Goal: Information Seeking & Learning: Learn about a topic

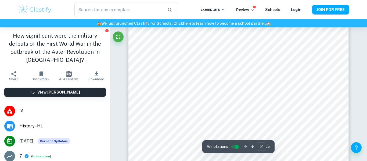
scroll to position [362, 0]
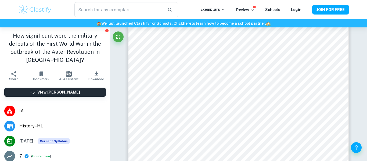
type input "1"
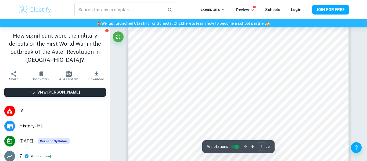
scroll to position [0, 0]
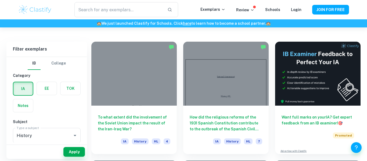
scroll to position [141, 0]
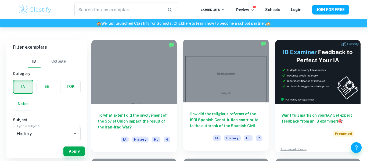
click at [240, 121] on h6 "How did the religious reforms of the 1931 Spanish Constitution contribute to th…" at bounding box center [226, 120] width 73 height 18
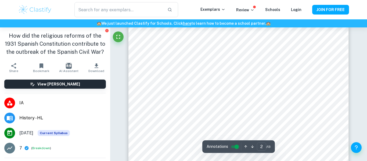
scroll to position [179, 0]
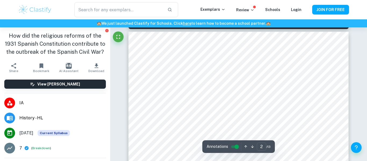
type input "1"
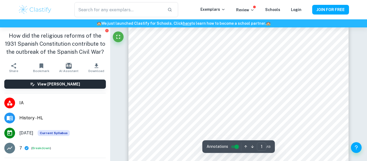
scroll to position [0, 0]
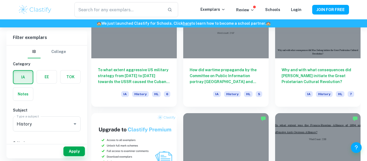
scroll to position [305, 0]
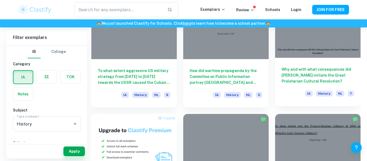
click at [325, 78] on h6 "Why and with what consequences did Mao Zedong initiate the Great Proletarian Cu…" at bounding box center [318, 75] width 73 height 18
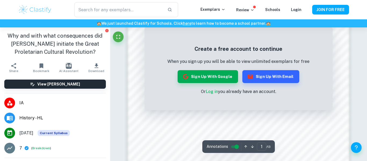
scroll to position [488, 0]
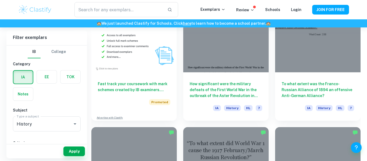
scroll to position [410, 0]
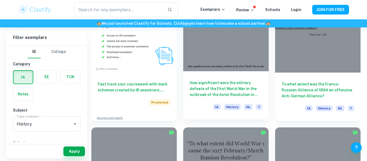
click at [241, 90] on h6 "How significant were the military defeats of the First World War in the outbrea…" at bounding box center [226, 89] width 73 height 18
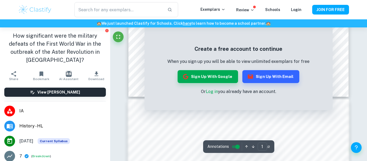
scroll to position [246, 0]
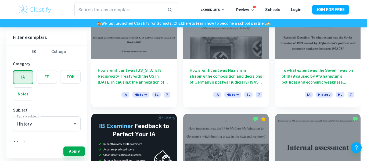
scroll to position [783, 0]
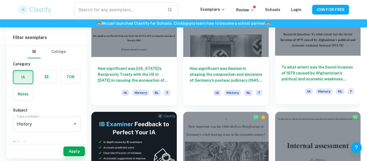
click at [336, 75] on h6 "To what extent was the Soviet Invasion of 1979 caused by Afghanistan’s politica…" at bounding box center [318, 73] width 73 height 18
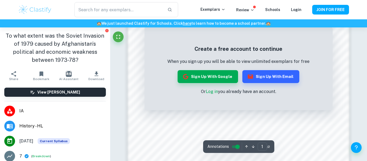
scroll to position [330, 0]
click at [279, 74] on button "Sign up with Email" at bounding box center [270, 76] width 57 height 13
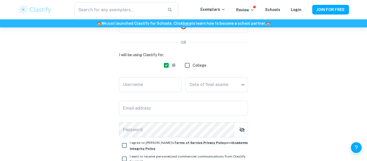
scroll to position [71, 0]
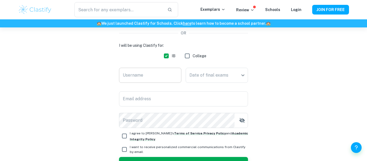
click at [132, 74] on div "Username Username" at bounding box center [150, 76] width 62 height 17
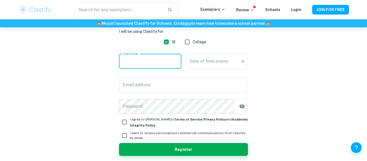
scroll to position [86, 0]
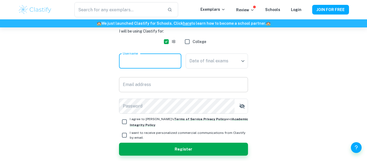
click at [126, 86] on input "Email address" at bounding box center [183, 84] width 129 height 15
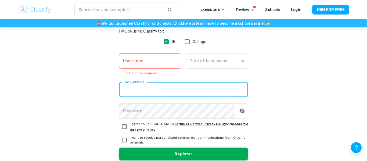
type input "josuemelara231@gmail.com"
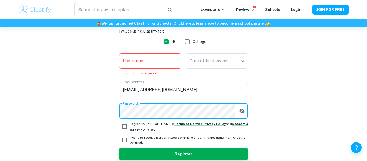
click at [124, 123] on input "I agree to Clastify's Terms of Service , Privacy Policy and Academic Integrity …" at bounding box center [124, 126] width 11 height 11
checkbox input "true"
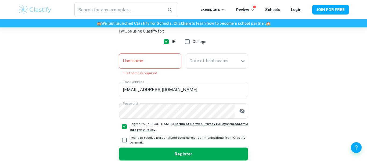
click at [128, 140] on input "I want to receive personalized commercial communications from Clastify by email." at bounding box center [124, 140] width 11 height 11
checkbox input "true"
click at [161, 59] on input "Username" at bounding box center [150, 60] width 62 height 15
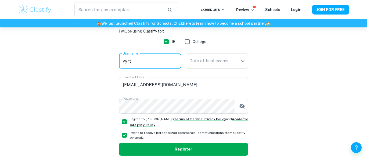
type input "vyrt"
click at [234, 145] on button "Register" at bounding box center [183, 149] width 129 height 13
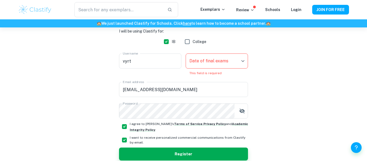
click at [230, 57] on body "We value your privacy We use cookies to enhance your browsing experience, serve…" at bounding box center [183, 22] width 367 height 161
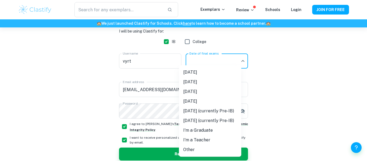
click at [215, 91] on li "May 2026" at bounding box center [210, 92] width 62 height 10
type input "M26"
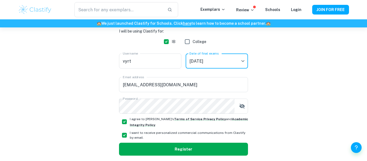
click at [235, 149] on button "Register" at bounding box center [183, 149] width 129 height 13
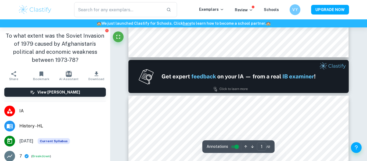
type input "2"
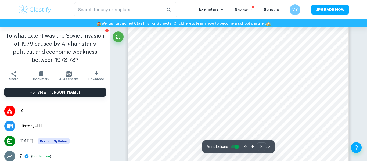
scroll to position [385, 0]
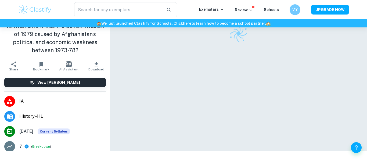
scroll to position [27, 0]
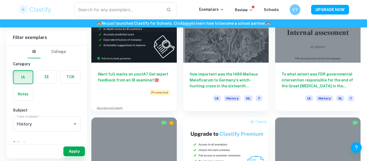
scroll to position [896, 0]
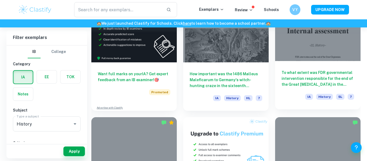
click at [330, 70] on h6 "To what extent was FDR governmental intervention responsible for the end of the…" at bounding box center [318, 79] width 73 height 18
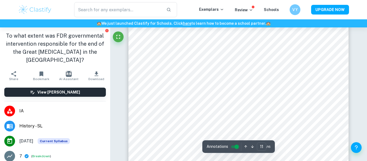
scroll to position [3058, 0]
type input "16"
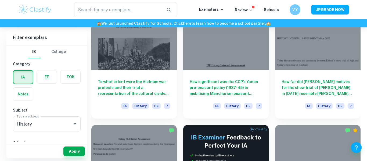
scroll to position [1365, 0]
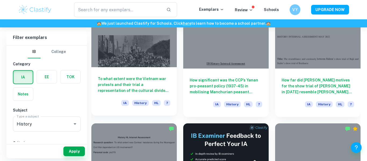
click at [151, 84] on h6 "To what extent were the Vietnam war protests and their trial a representation o…" at bounding box center [134, 85] width 73 height 18
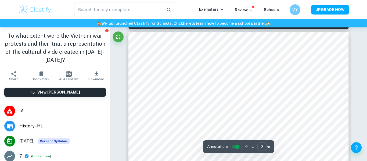
scroll to position [325, 0]
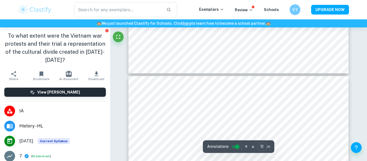
type input "10"
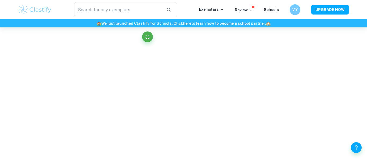
scroll to position [1022, 0]
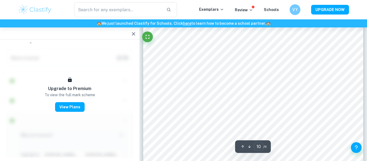
click at [134, 34] on icon "button" at bounding box center [133, 33] width 3 height 3
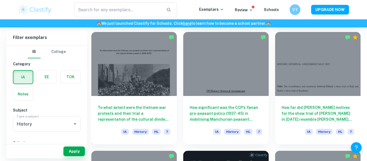
scroll to position [1338, 0]
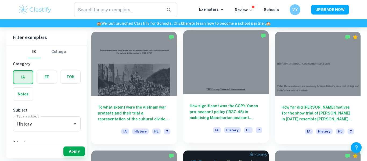
click at [242, 111] on h6 "How significant was the CCP’s Yanan pro-peasant policy (1937-45) in mobilising …" at bounding box center [226, 112] width 73 height 18
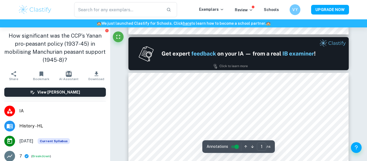
type input "2"
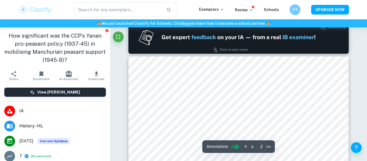
scroll to position [342, 0]
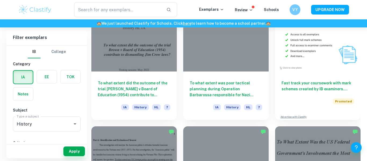
scroll to position [1602, 0]
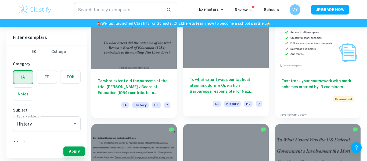
click at [233, 85] on h6 "To what extent was poor tactical planning during Operation Barbarossa responsib…" at bounding box center [226, 86] width 73 height 18
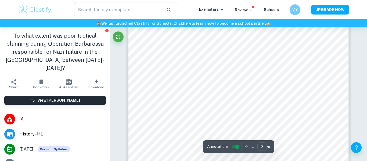
scroll to position [225, 0]
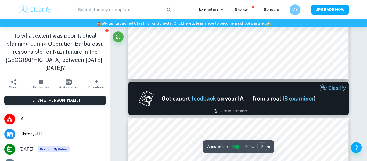
type input "1"
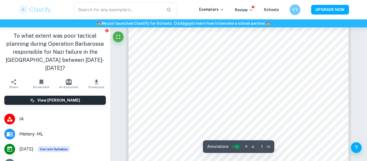
scroll to position [117, 0]
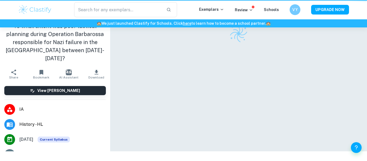
scroll to position [27, 0]
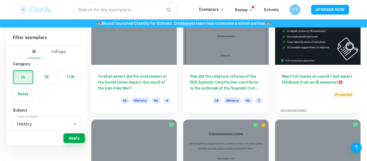
scroll to position [127, 0]
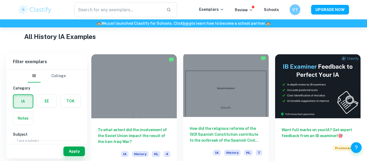
click at [246, 138] on h6 "How did the religious reforms of the 1931 Spanish Constitution contribute to th…" at bounding box center [226, 134] width 73 height 18
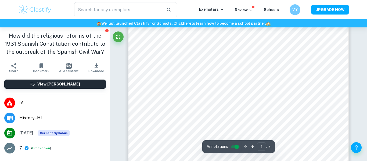
scroll to position [97, 0]
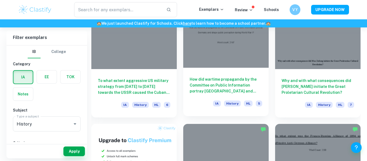
scroll to position [295, 0]
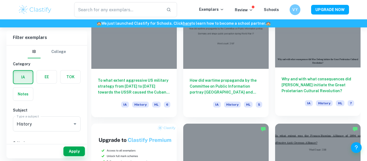
click at [312, 80] on h6 "Why and with what consequences did [PERSON_NAME] initiate the Great Proletarian…" at bounding box center [318, 85] width 73 height 18
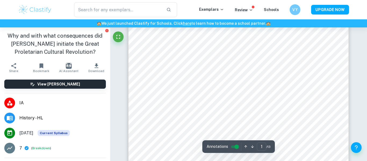
scroll to position [106, 0]
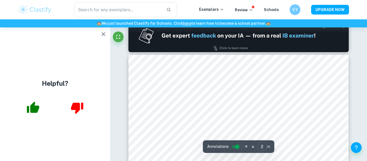
scroll to position [328, 0]
type input "1"
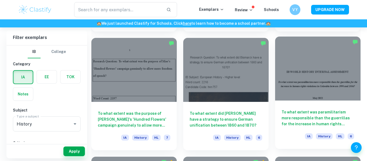
scroll to position [1852, 0]
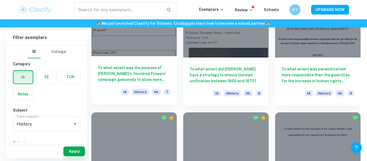
click at [132, 80] on h6 "To what extent was the purpose of [PERSON_NAME]'s 'Hundred Flowers' campaign ge…" at bounding box center [134, 74] width 73 height 18
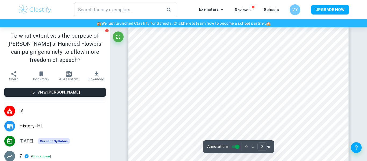
type input "3"
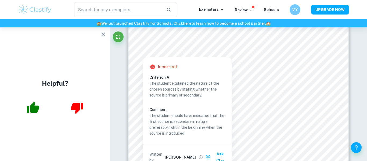
click at [103, 36] on icon "button" at bounding box center [103, 34] width 6 height 6
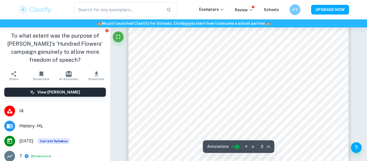
scroll to position [815, 0]
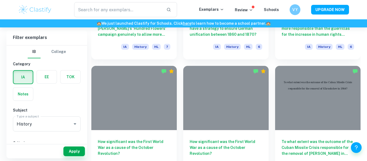
scroll to position [1946, 0]
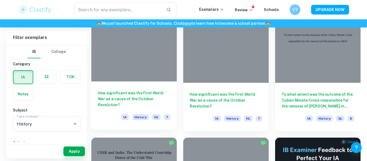
click at [154, 95] on h6 "How significant was the First World War as a cause of the October Revolution?" at bounding box center [134, 99] width 73 height 18
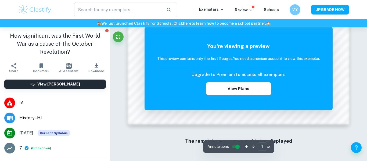
scroll to position [533, 0]
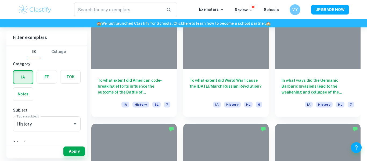
scroll to position [1938, 0]
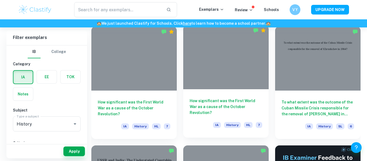
click at [225, 94] on div "How significant was the First World War as a cause of the October Revolution? I…" at bounding box center [225, 113] width 85 height 48
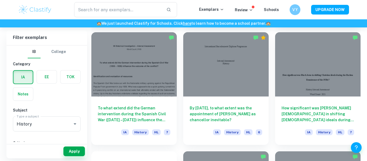
scroll to position [2170, 0]
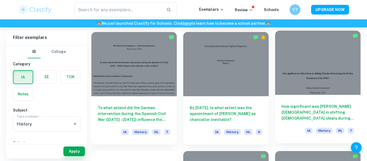
click at [308, 122] on div "How significant was Black Jesus in shifting Christian ideals during the Harlem …" at bounding box center [317, 119] width 85 height 48
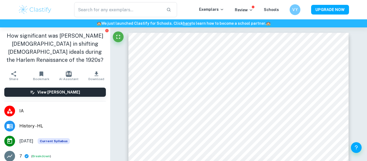
scroll to position [60, 0]
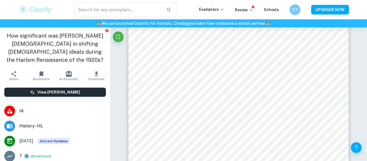
click at [98, 71] on icon "button" at bounding box center [96, 74] width 6 height 6
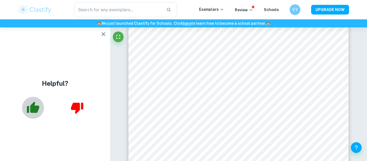
click at [36, 110] on icon "button" at bounding box center [33, 107] width 12 height 11
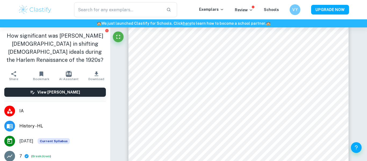
click at [97, 77] on span "Download" at bounding box center [96, 79] width 16 height 4
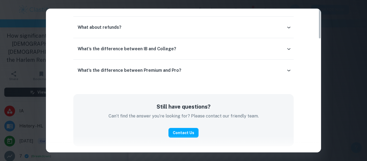
scroll to position [0, 0]
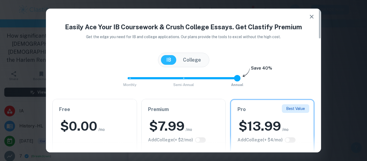
click at [313, 16] on icon "button" at bounding box center [311, 16] width 6 height 6
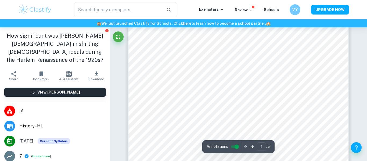
scroll to position [32, 0]
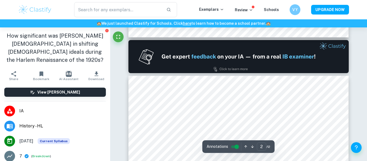
scroll to position [291, 0]
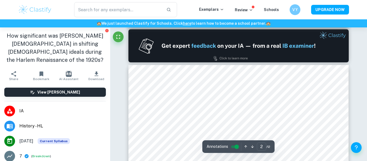
type input "1"
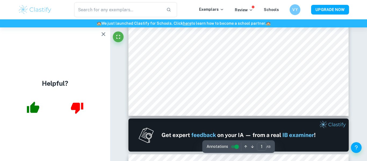
scroll to position [187, 0]
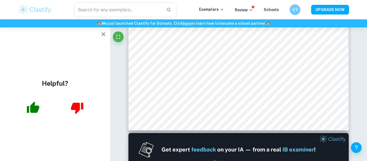
click at [40, 109] on button "button" at bounding box center [33, 108] width 22 height 22
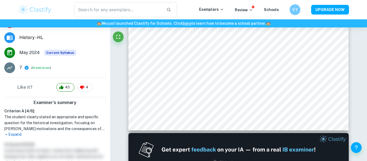
scroll to position [94, 0]
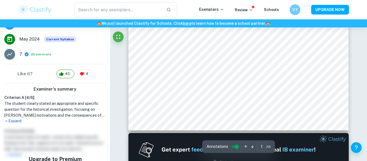
click at [14, 123] on p "Expand" at bounding box center [55, 121] width 102 height 6
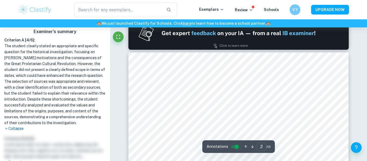
scroll to position [302, 0]
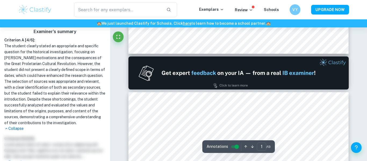
type input "2"
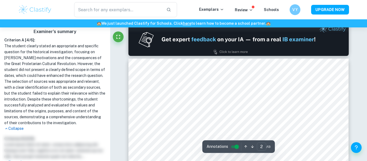
scroll to position [298, 0]
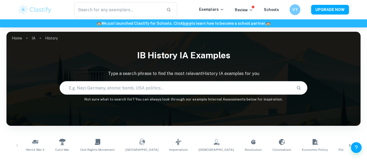
scroll to position [1938, 0]
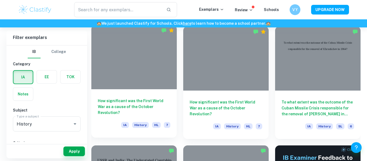
click at [152, 105] on h6 "How significant was the First World War as a cause of the October Revolution?" at bounding box center [134, 107] width 73 height 18
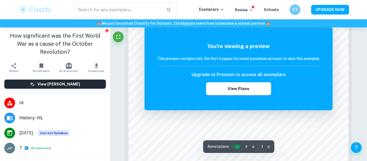
scroll to position [533, 0]
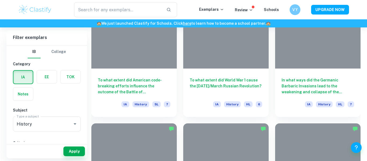
scroll to position [1938, 0]
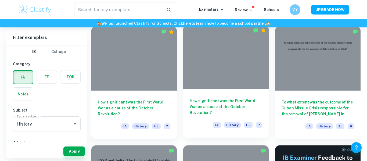
click at [234, 75] on div at bounding box center [225, 57] width 85 height 64
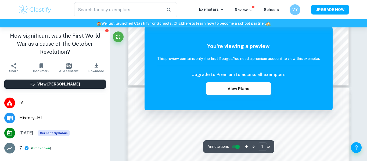
scroll to position [258, 0]
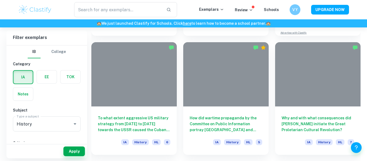
scroll to position [1938, 0]
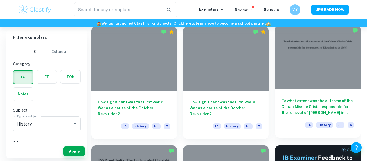
click at [307, 76] on div at bounding box center [317, 57] width 85 height 64
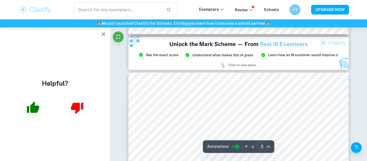
scroll to position [659, 0]
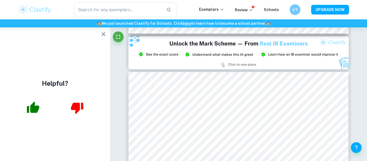
click at [30, 110] on icon "button" at bounding box center [32, 107] width 13 height 13
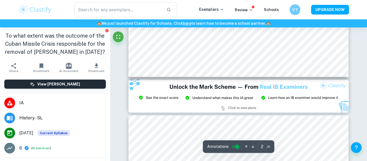
scroll to position [616, 0]
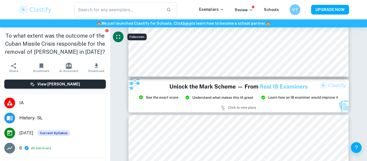
click at [116, 36] on icon "Fullscreen" at bounding box center [118, 37] width 6 height 6
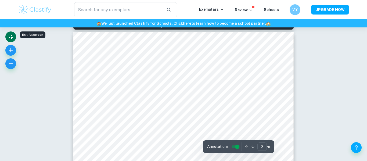
scroll to position [351, 0]
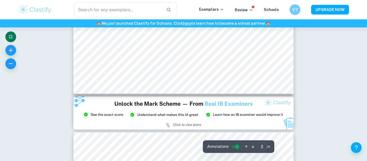
type input "3"
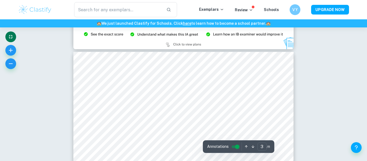
scroll to position [681, 0]
